Goal: Information Seeking & Learning: Learn about a topic

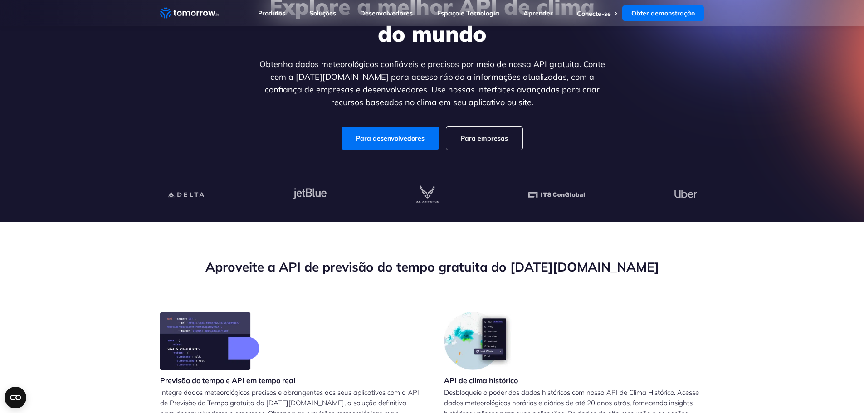
scroll to position [136, 0]
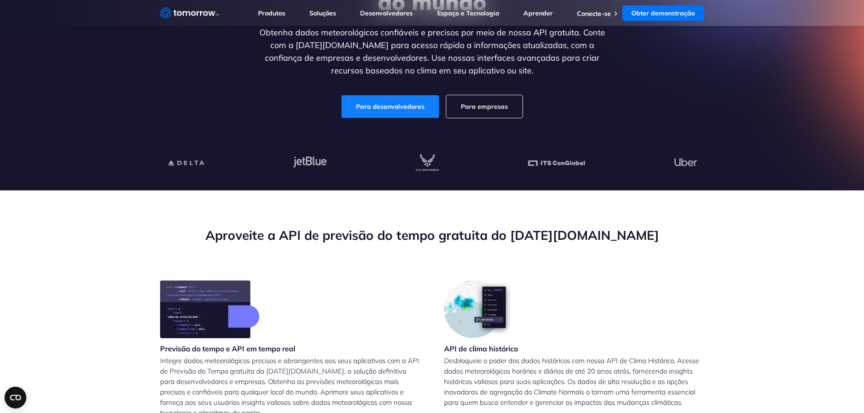
click at [406, 106] on font "Para desenvolvedores" at bounding box center [390, 107] width 69 height 8
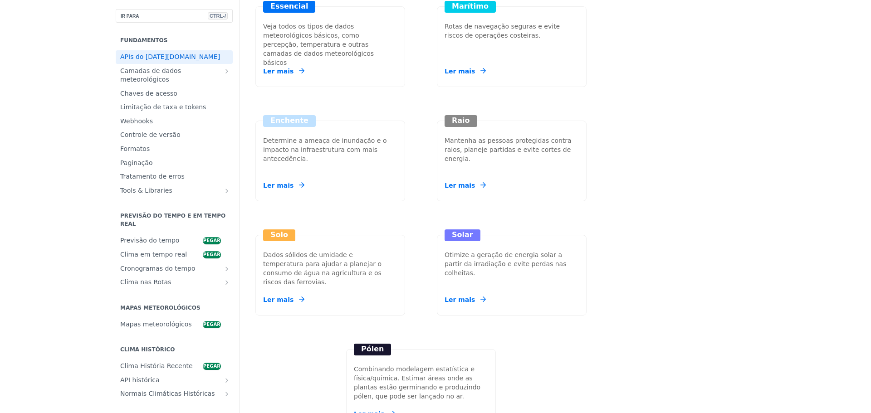
scroll to position [1180, 0]
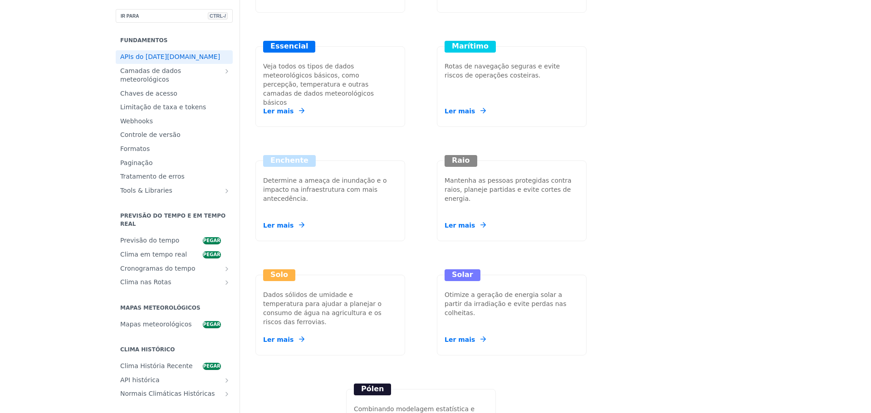
drag, startPoint x: 0, startPoint y: 0, endPoint x: 223, endPoint y: 133, distance: 259.8
drag, startPoint x: 223, startPoint y: 133, endPoint x: 212, endPoint y: 133, distance: 10.9
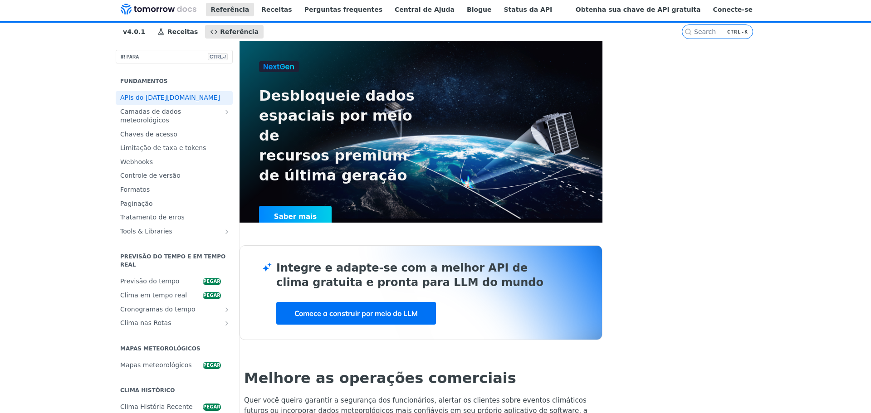
scroll to position [0, 0]
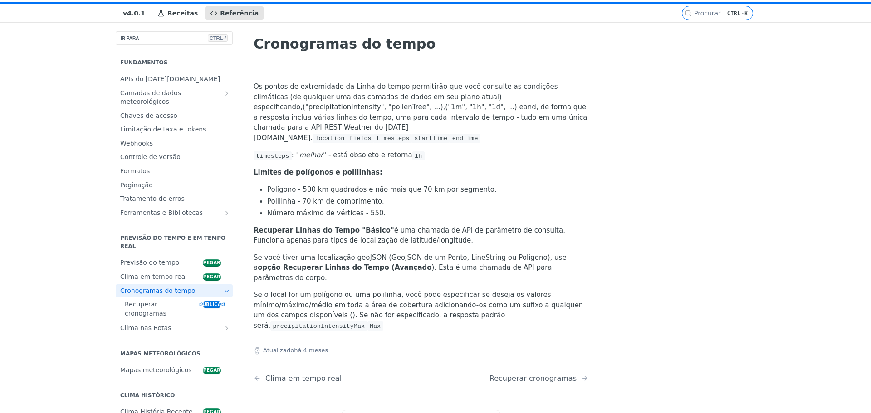
scroll to position [45, 0]
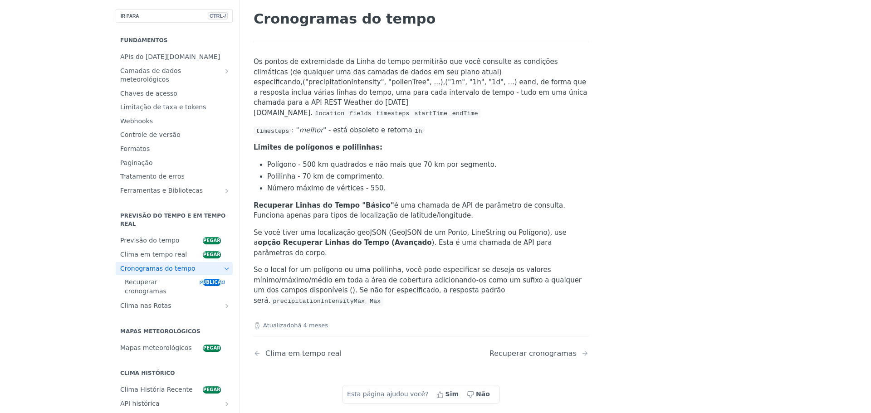
drag, startPoint x: 476, startPoint y: 141, endPoint x: 426, endPoint y: 167, distance: 55.8
click at [426, 183] on li "Número máximo de vértices - 550." at bounding box center [427, 188] width 321 height 10
drag, startPoint x: 448, startPoint y: 137, endPoint x: 431, endPoint y: 158, distance: 27.4
click at [431, 183] on li "Número máximo de vértices - 550." at bounding box center [427, 188] width 321 height 10
